Goal: Check status

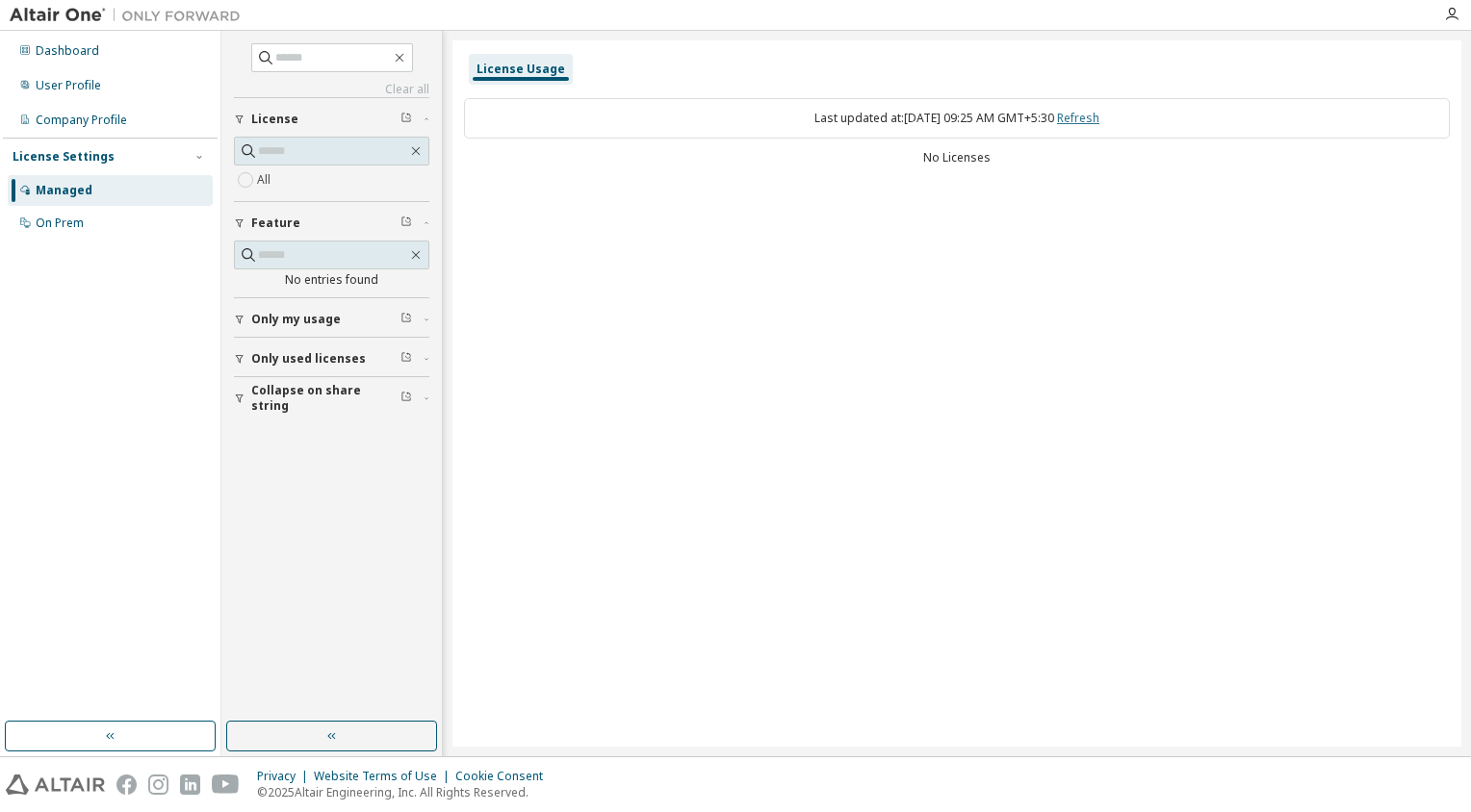
click at [1099, 119] on link "Refresh" at bounding box center [1078, 118] width 42 height 17
click at [154, 43] on div "Dashboard" at bounding box center [110, 50] width 205 height 30
